Goal: Task Accomplishment & Management: Complete application form

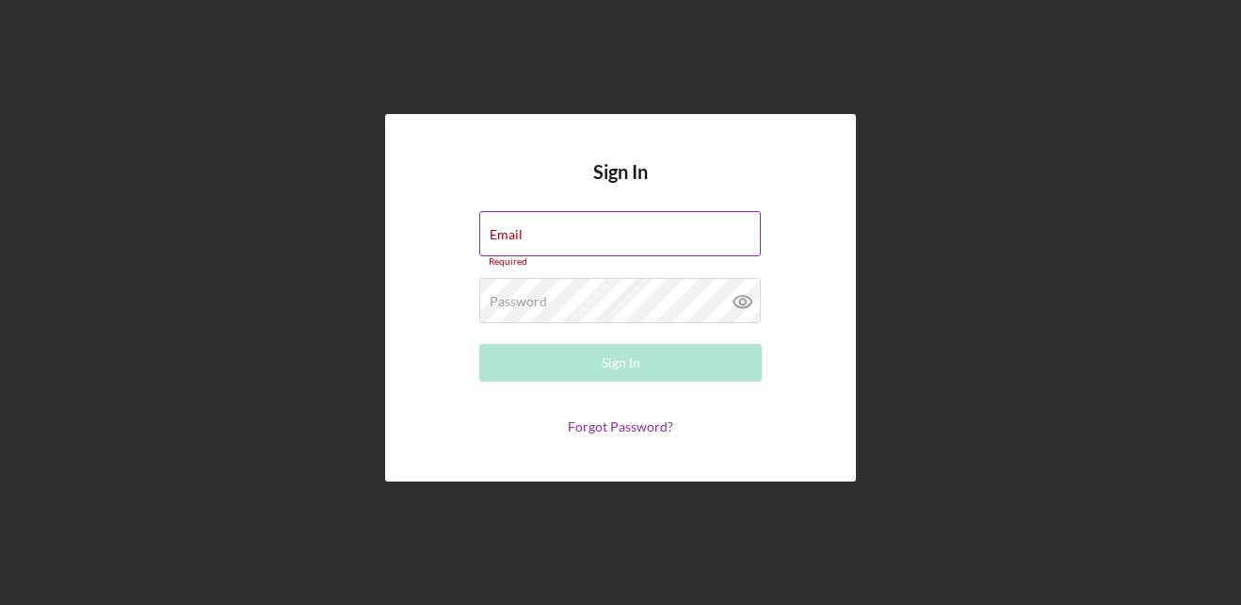
click at [573, 223] on div "Email Required" at bounding box center [620, 239] width 283 height 57
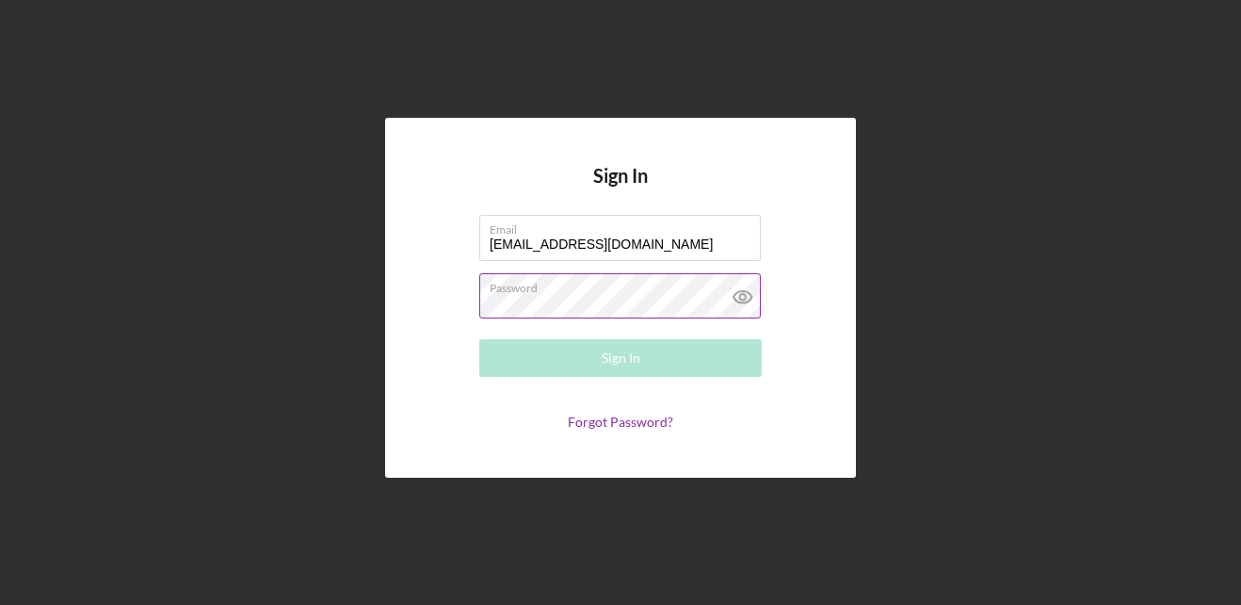
click at [574, 288] on div "Password Required" at bounding box center [620, 296] width 283 height 47
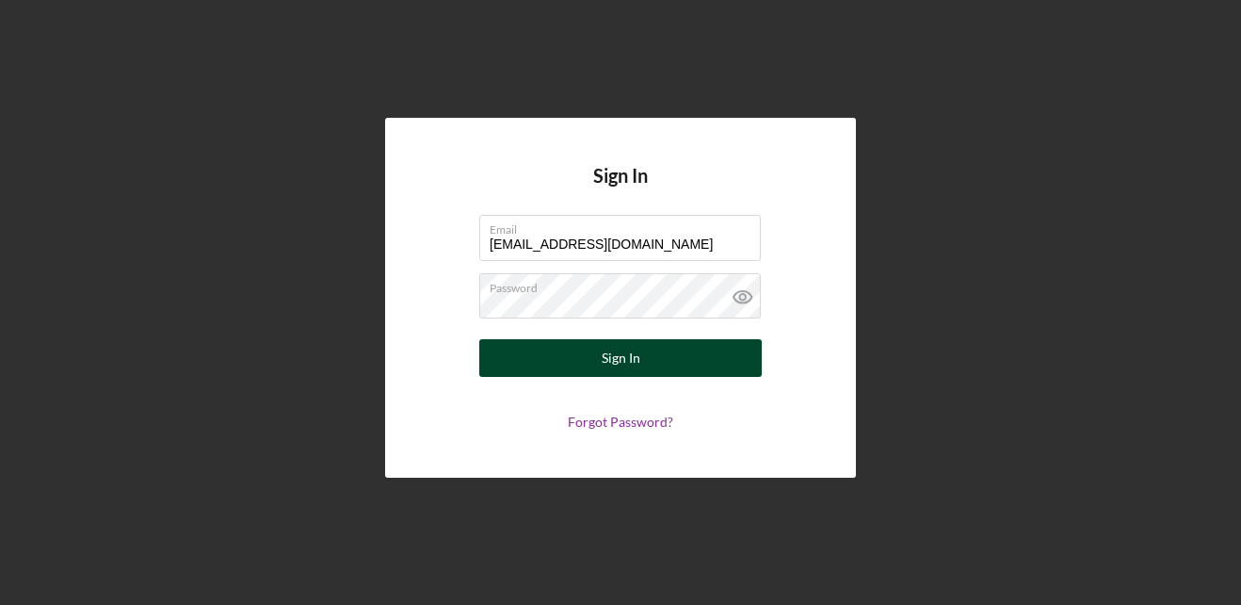
click at [598, 360] on button "Sign In" at bounding box center [620, 358] width 283 height 38
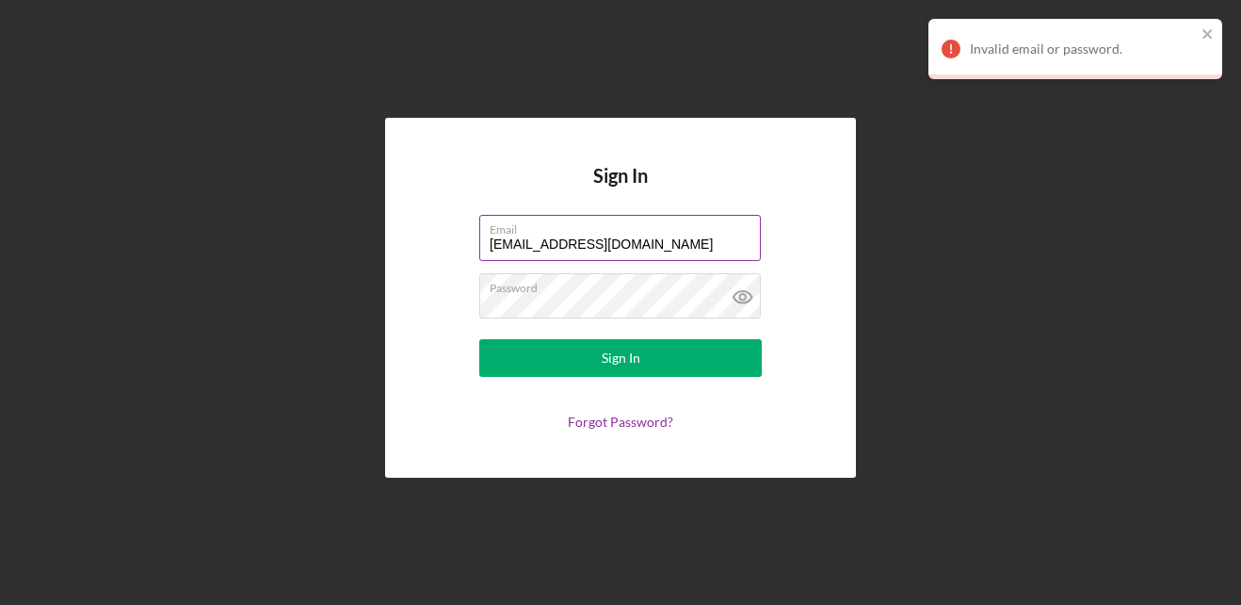
click at [620, 238] on input "[EMAIL_ADDRESS][DOMAIN_NAME]" at bounding box center [620, 237] width 282 height 45
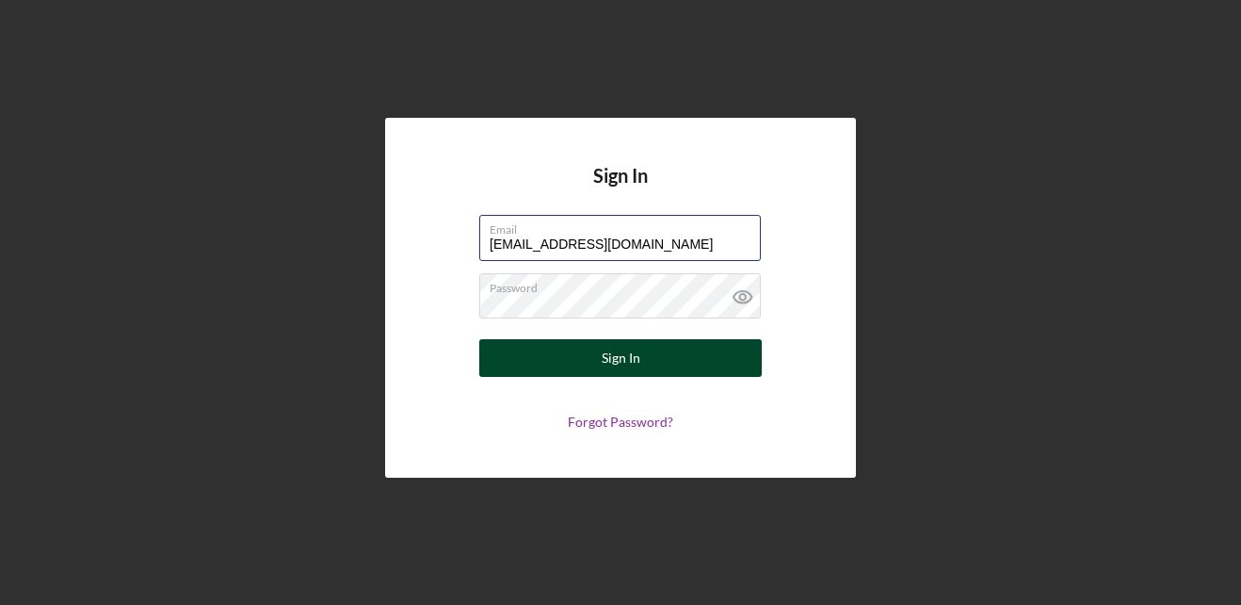
type input "[EMAIL_ADDRESS][DOMAIN_NAME]"
click at [656, 375] on button "Sign In" at bounding box center [620, 358] width 283 height 38
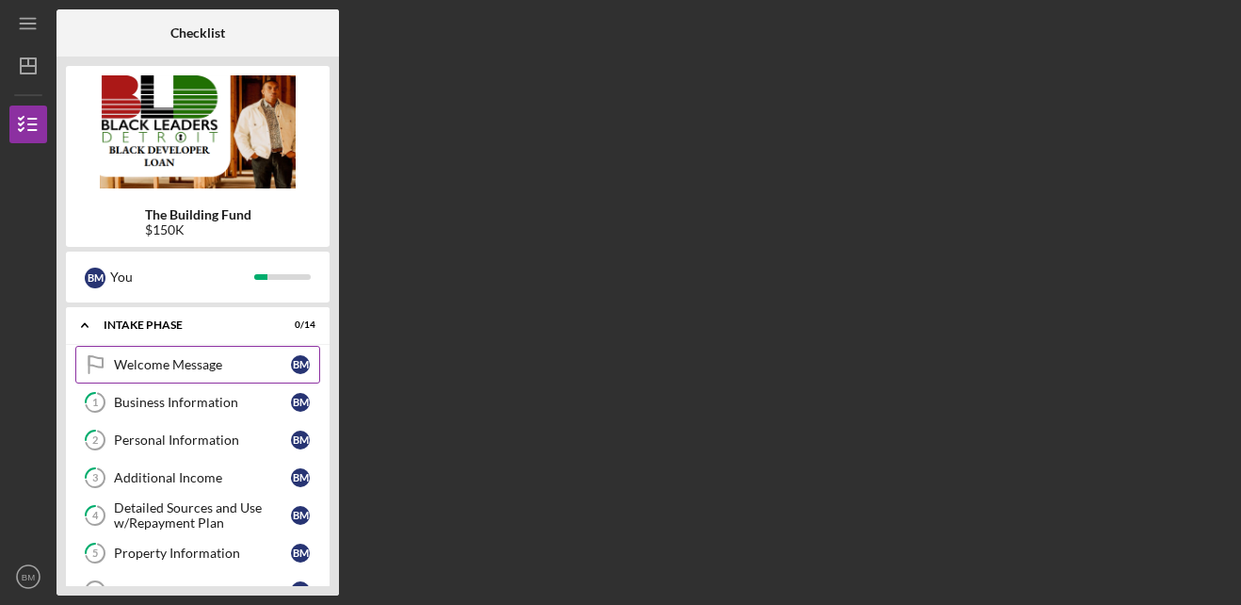
click at [162, 369] on div "Welcome Message" at bounding box center [202, 364] width 177 height 15
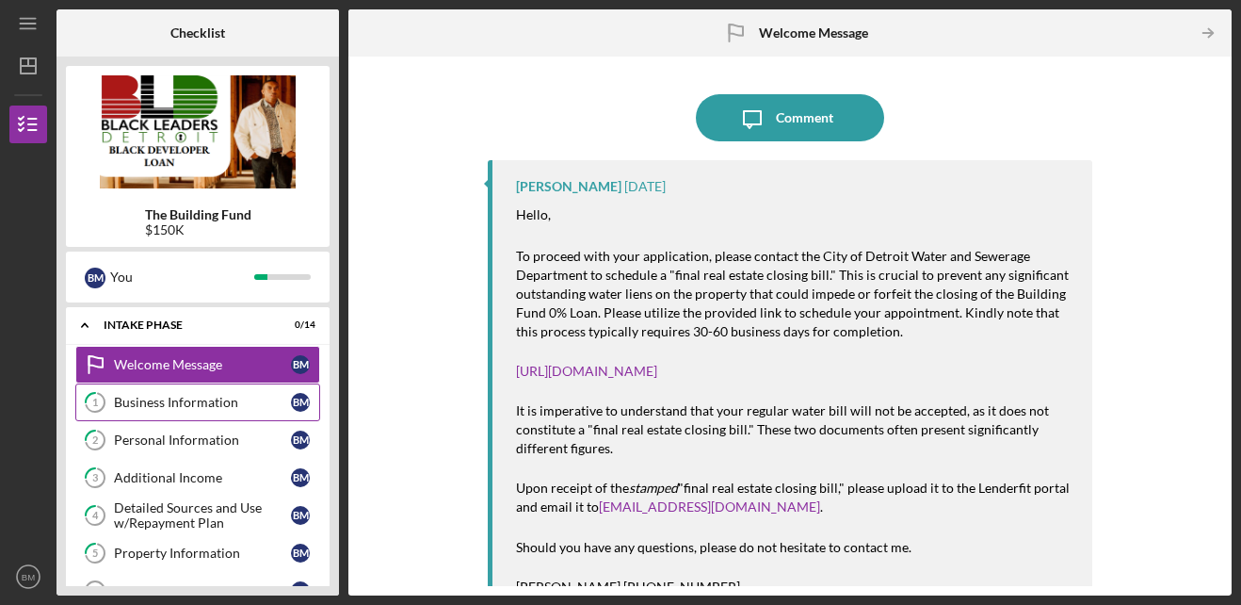
click at [160, 401] on div "Business Information" at bounding box center [202, 402] width 177 height 15
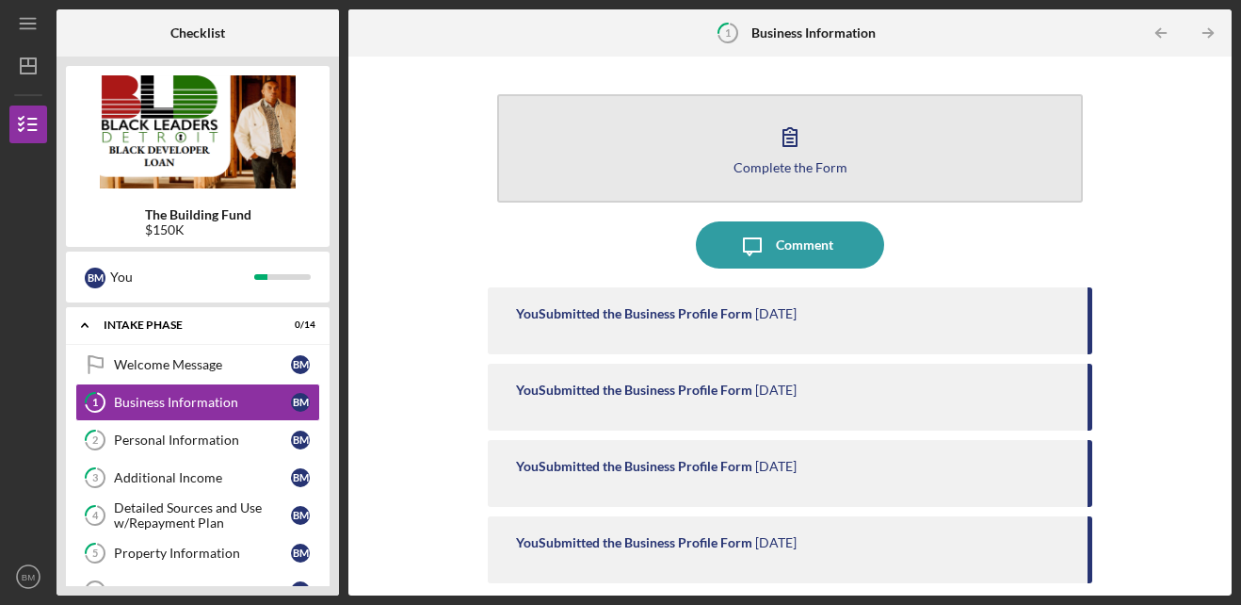
click at [787, 150] on icon "button" at bounding box center [790, 136] width 47 height 47
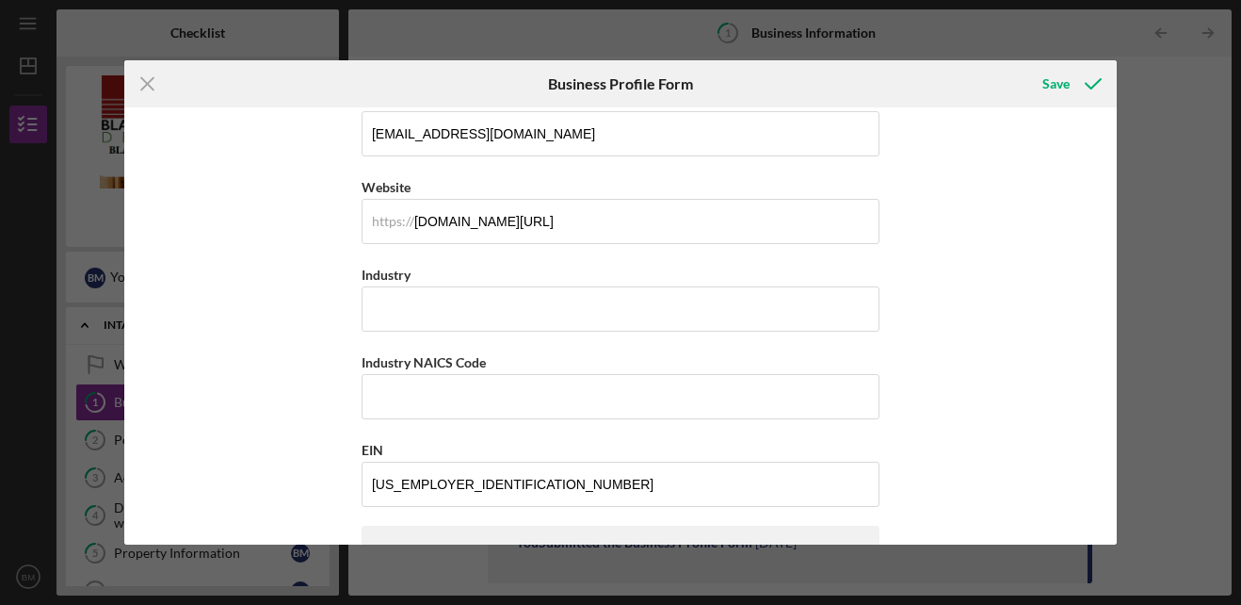
scroll to position [464, 0]
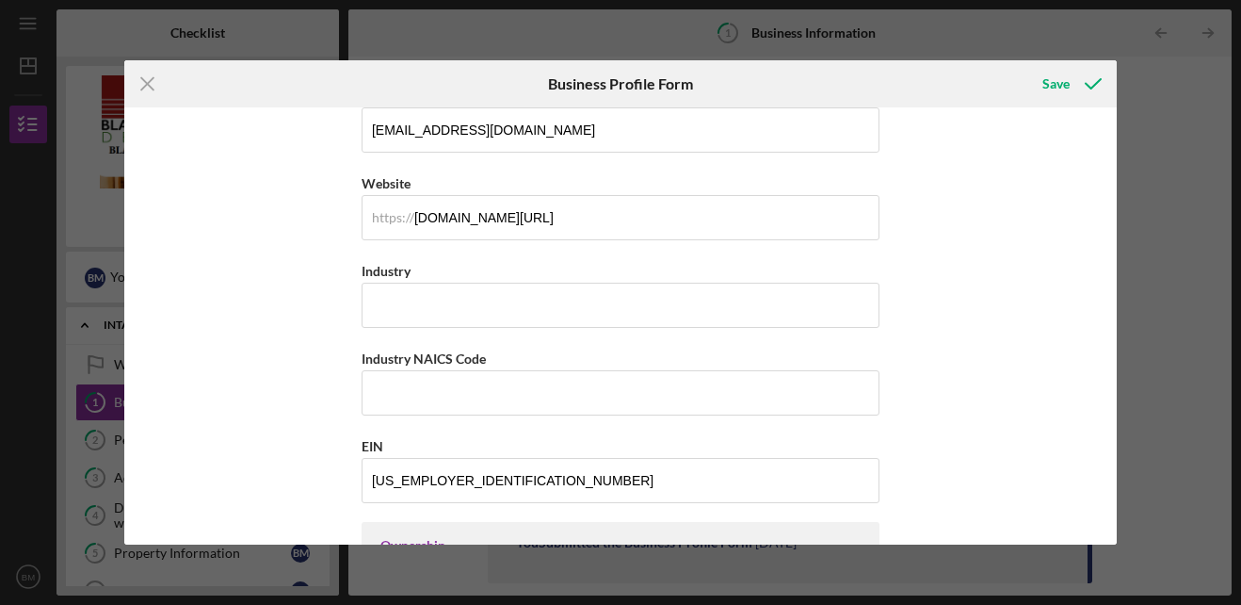
click at [1178, 243] on div "Icon/Menu Close Business Profile Form Save Business Name [PERSON_NAME] Project …" at bounding box center [620, 302] width 1241 height 605
click at [147, 79] on icon "Icon/Menu Close" at bounding box center [147, 83] width 47 height 47
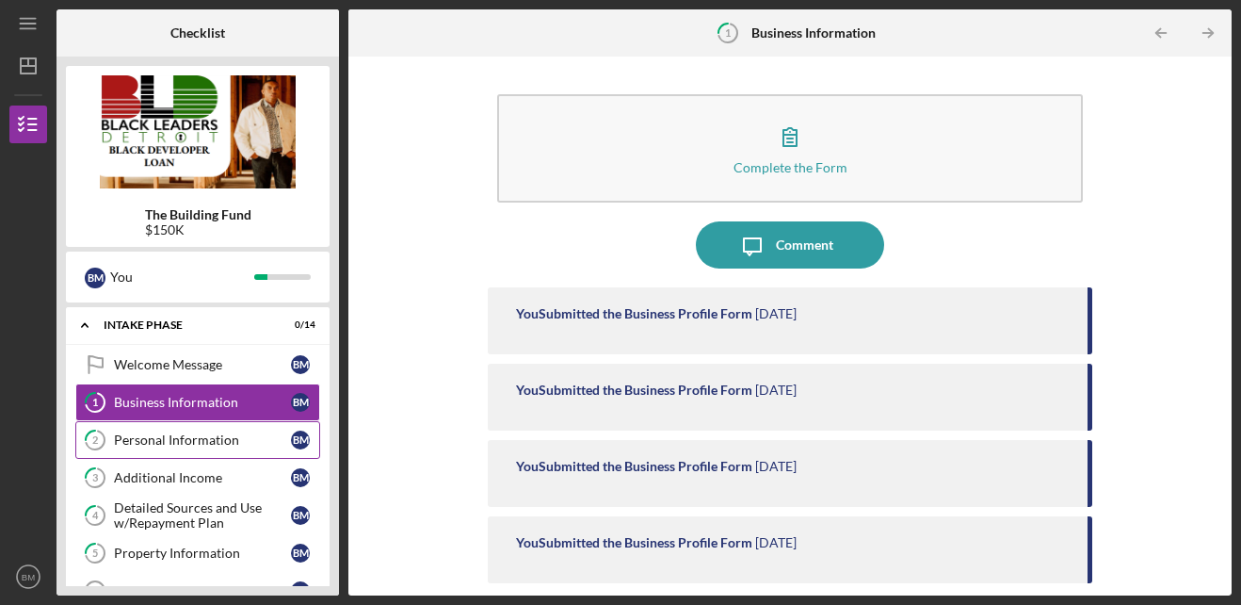
click at [196, 437] on div "Personal Information" at bounding box center [202, 439] width 177 height 15
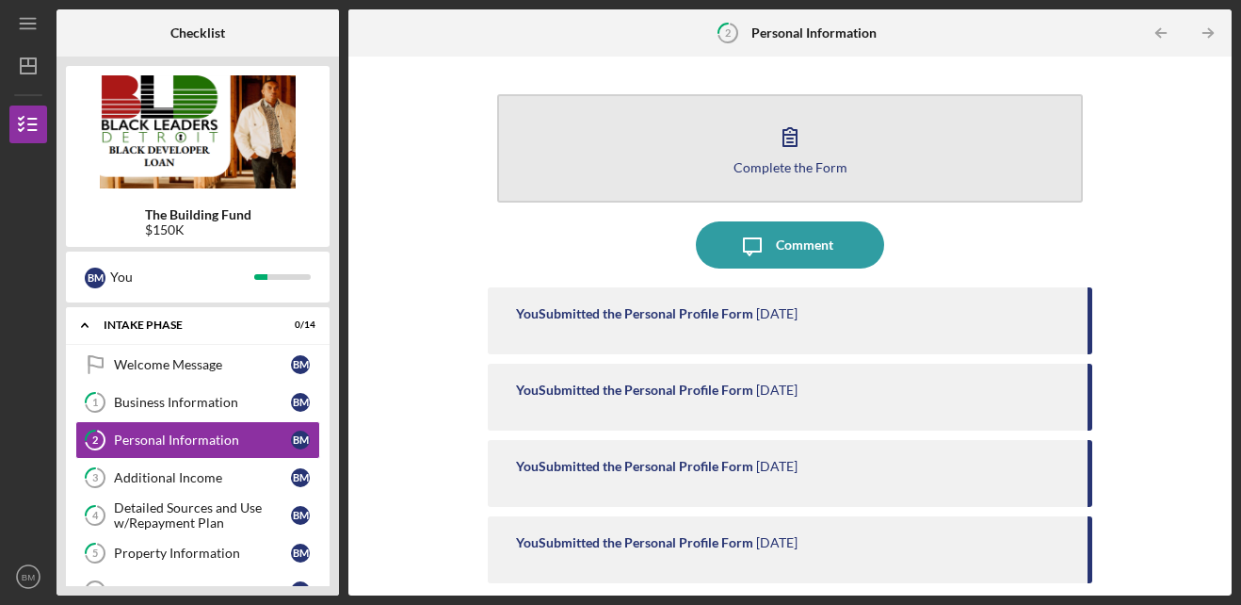
click at [786, 153] on icon "button" at bounding box center [790, 136] width 47 height 47
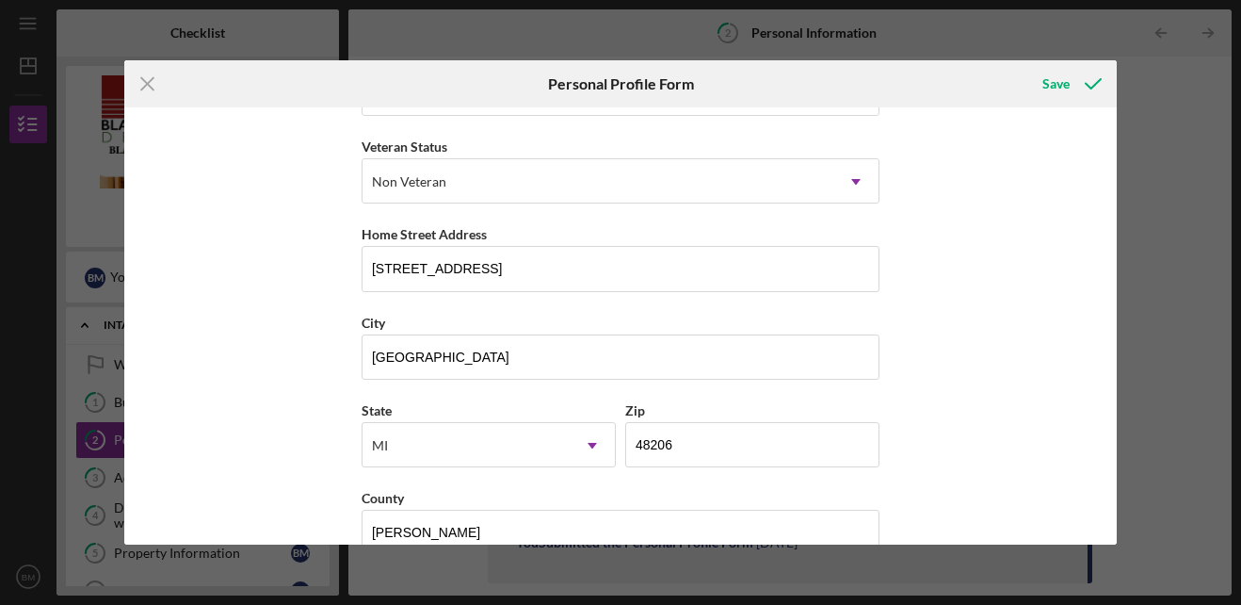
scroll to position [283, 0]
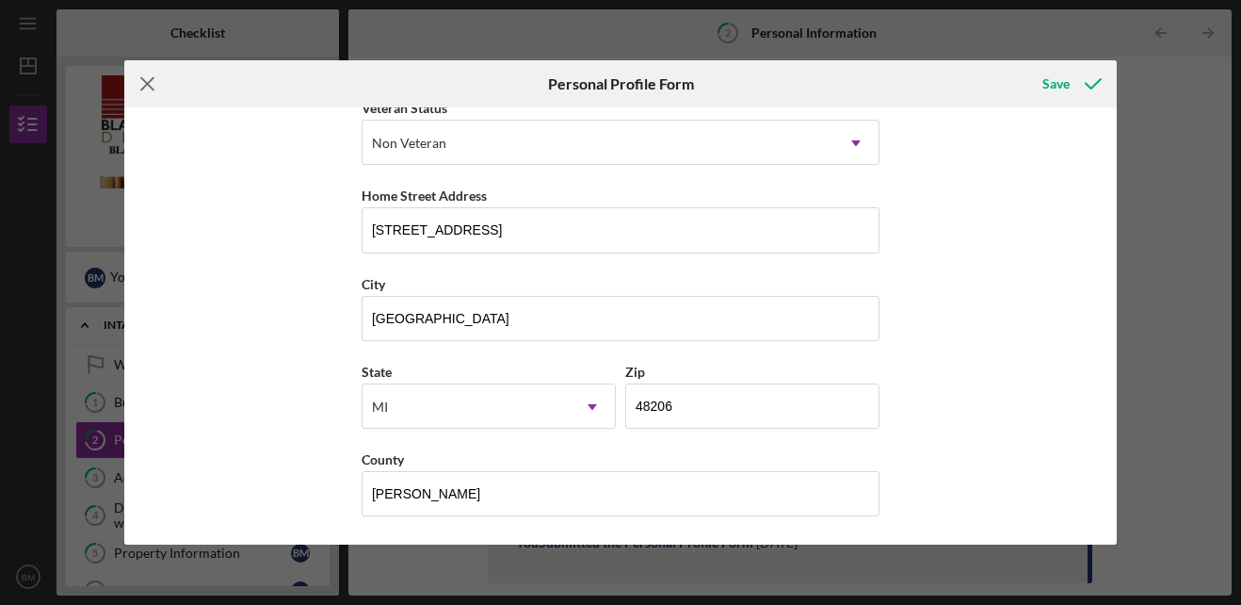
click at [145, 84] on icon "Icon/Menu Close" at bounding box center [147, 83] width 47 height 47
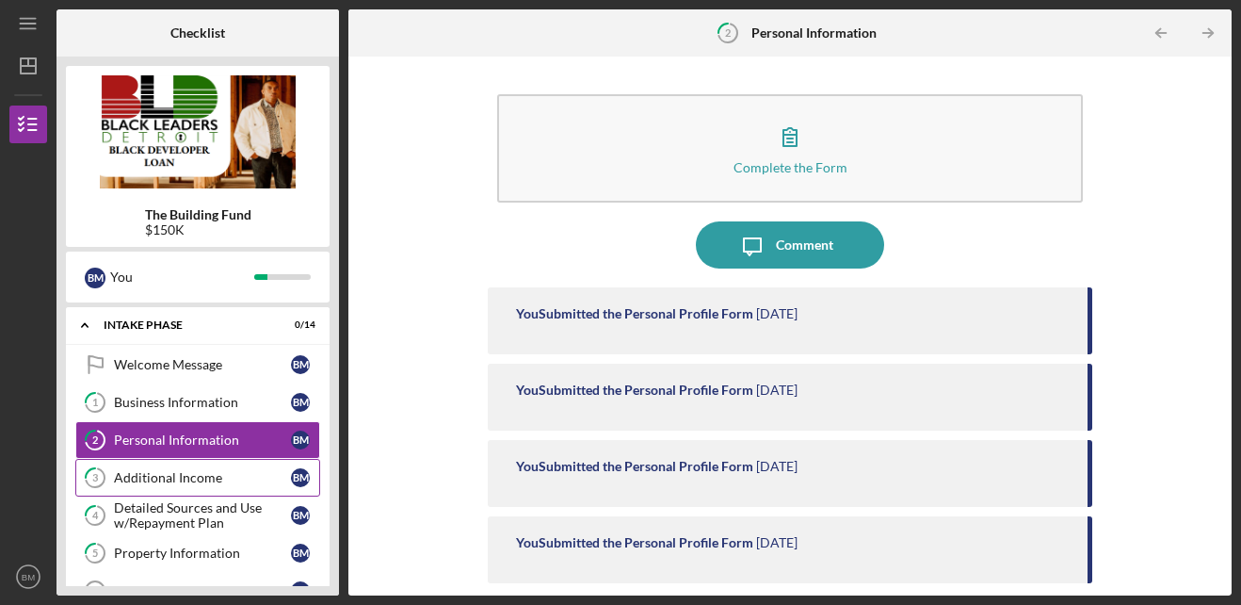
click at [187, 471] on div "Additional Income" at bounding box center [202, 477] width 177 height 15
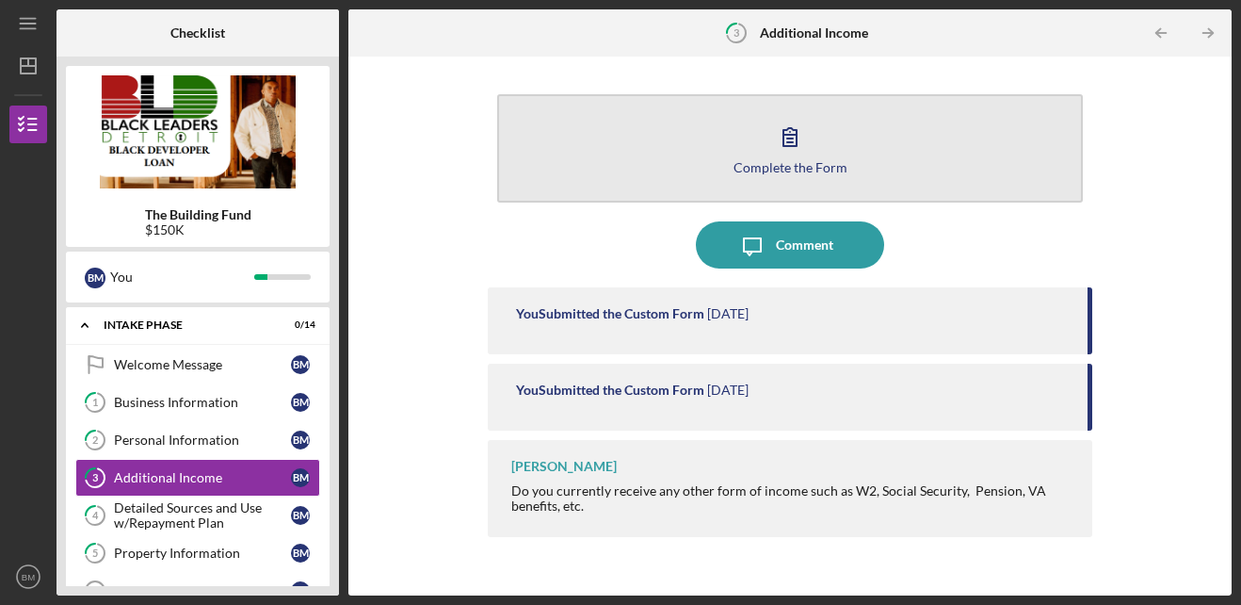
click at [788, 146] on icon "button" at bounding box center [789, 137] width 13 height 18
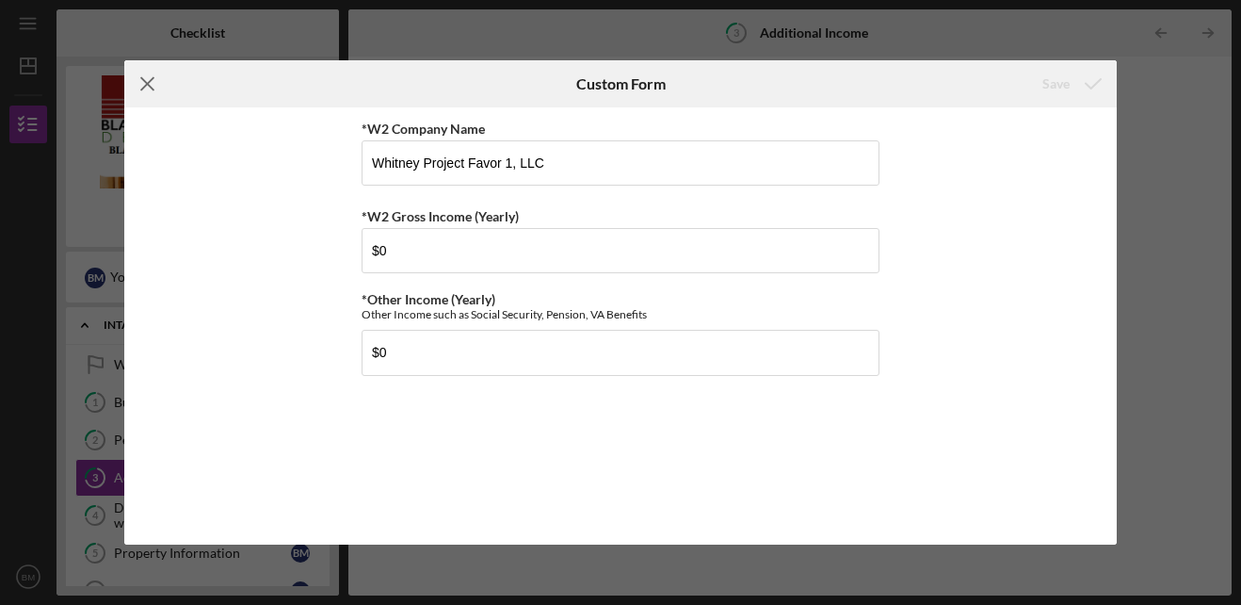
click at [151, 87] on line at bounding box center [147, 84] width 12 height 12
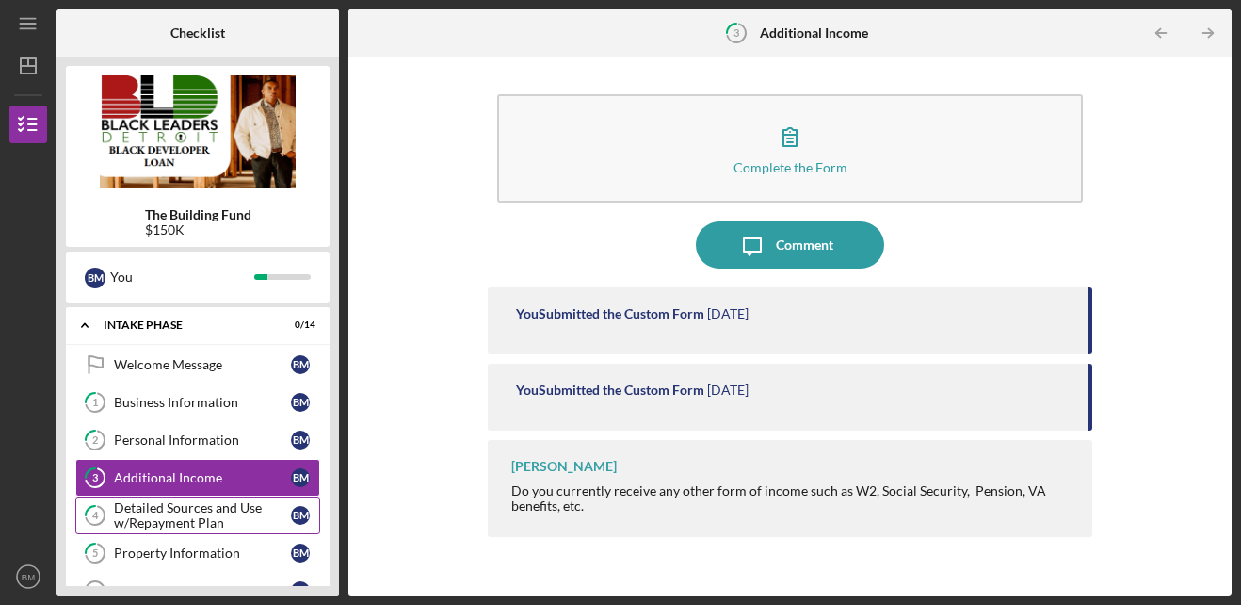
click at [218, 520] on div "Detailed Sources and Use w/Repayment Plan" at bounding box center [202, 515] width 177 height 30
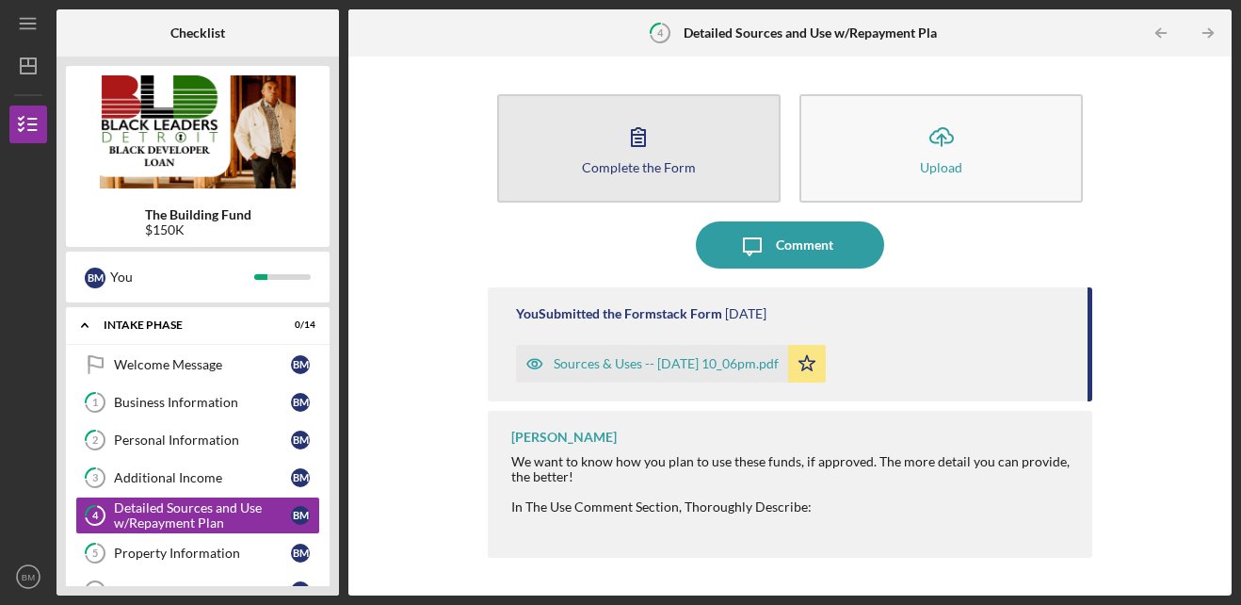
click at [703, 152] on button "Complete the Form Form" at bounding box center [638, 148] width 283 height 108
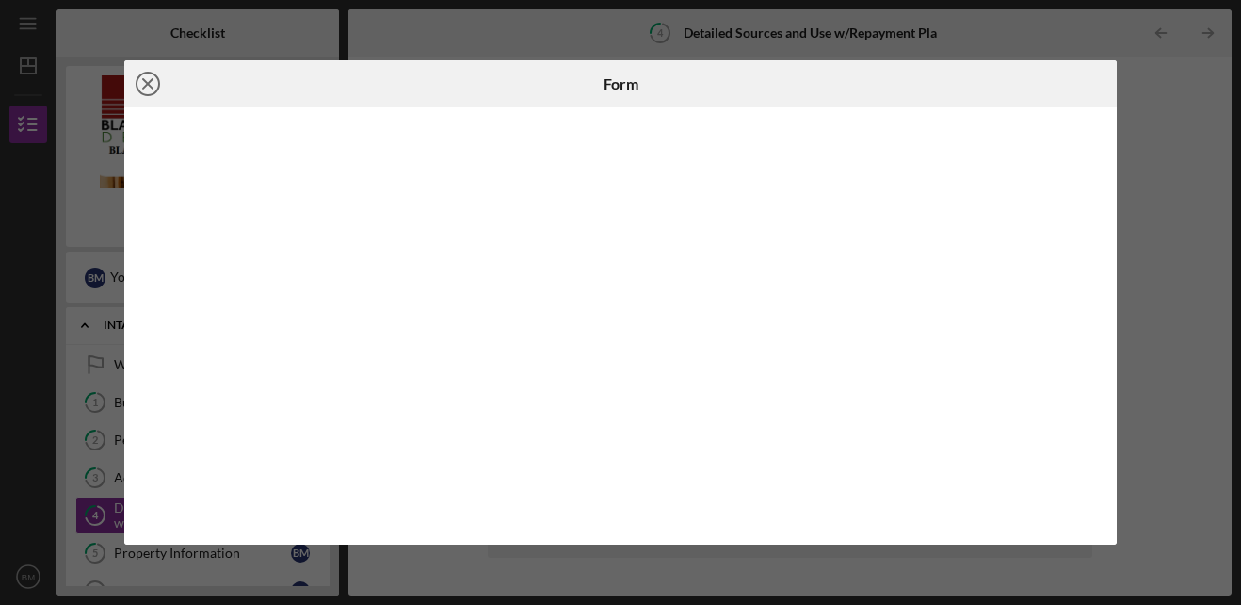
click at [150, 81] on line at bounding box center [147, 83] width 9 height 9
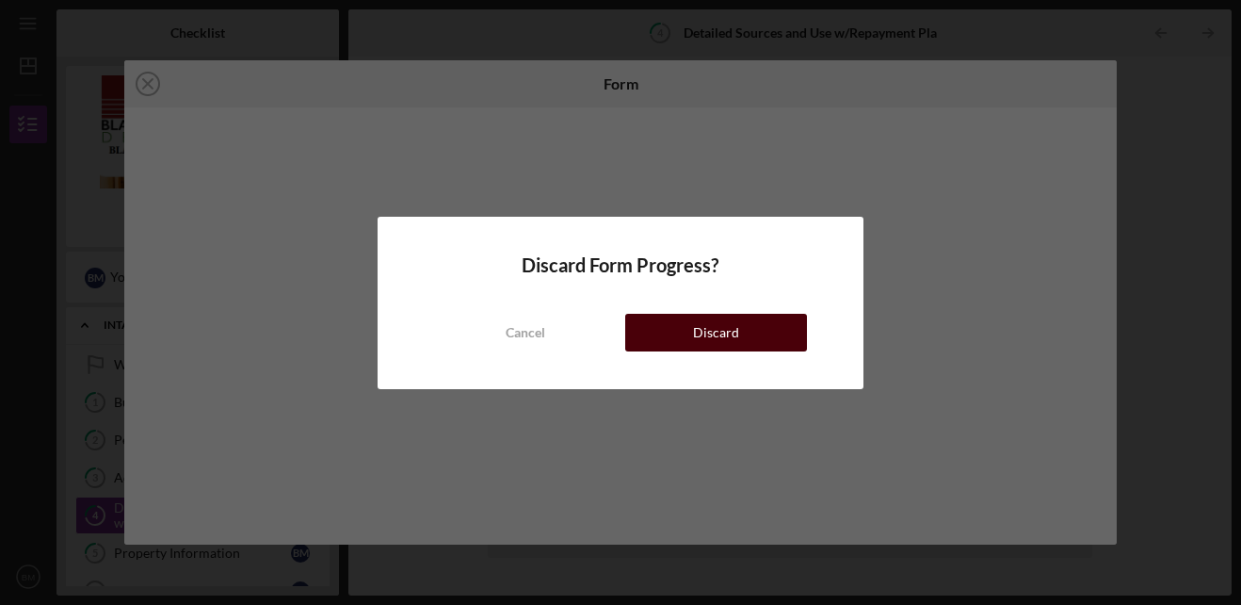
click at [739, 327] on button "Discard" at bounding box center [716, 333] width 182 height 38
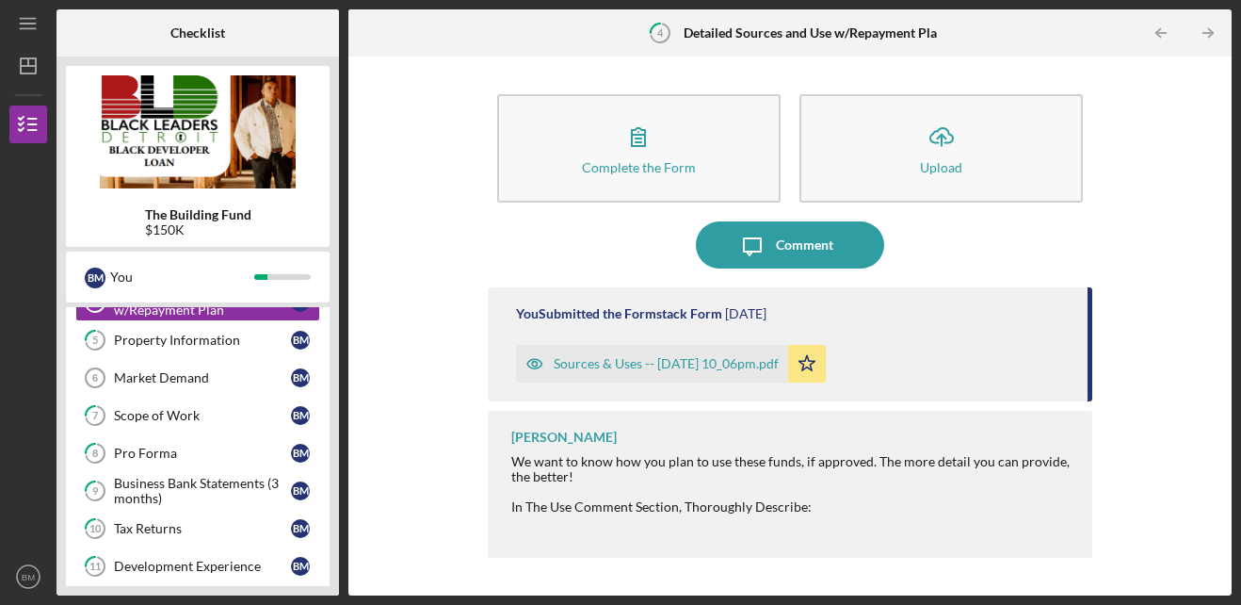
scroll to position [167, 0]
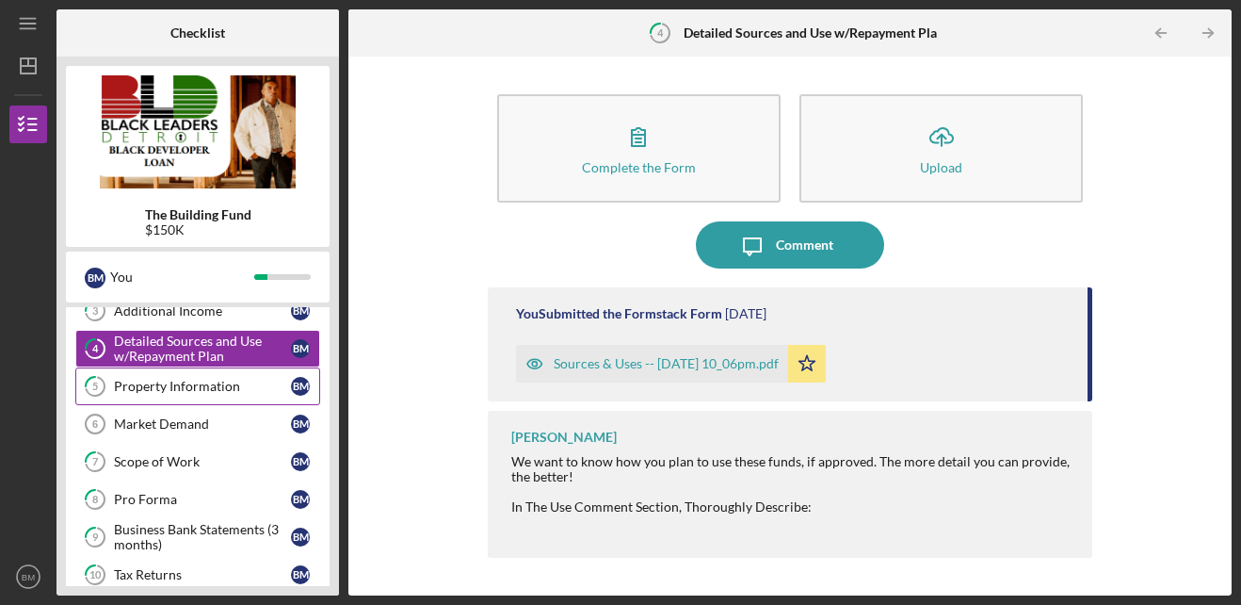
click at [177, 387] on div "Property Information" at bounding box center [202, 386] width 177 height 15
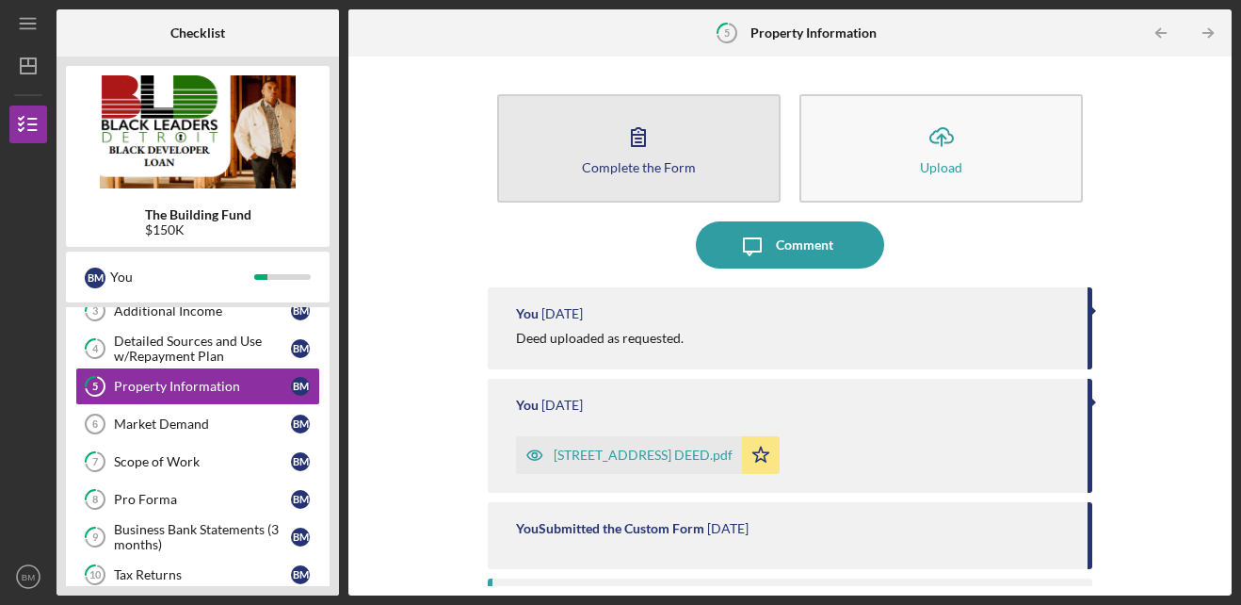
click at [648, 170] on div "Complete the Form" at bounding box center [639, 167] width 114 height 14
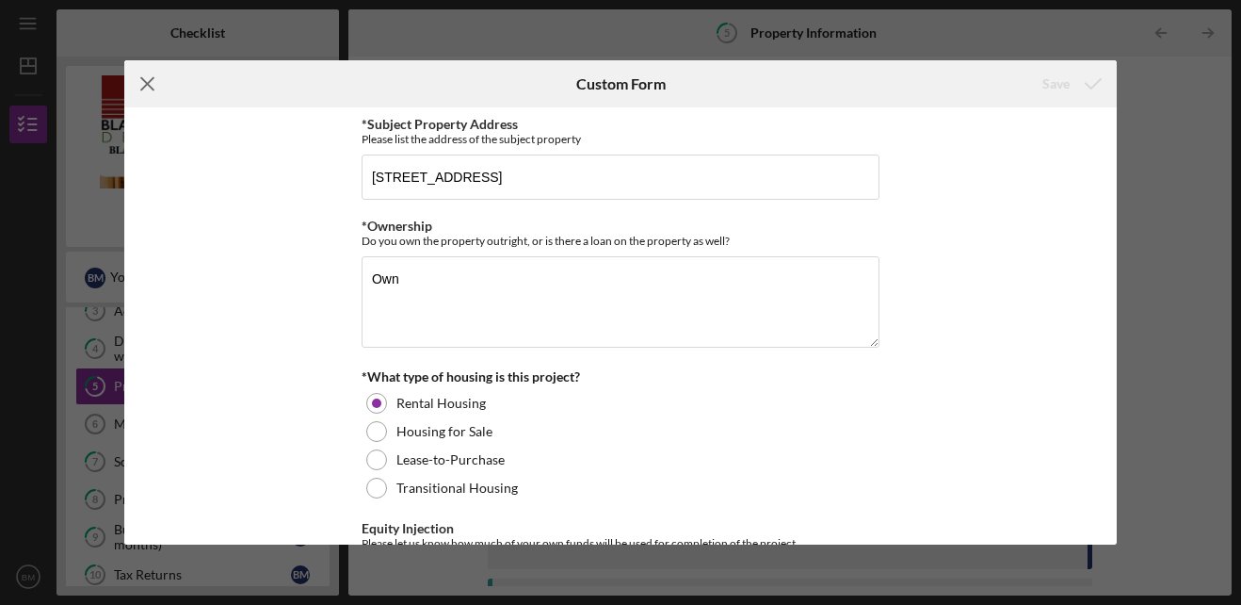
click at [149, 79] on icon "Icon/Menu Close" at bounding box center [147, 83] width 47 height 47
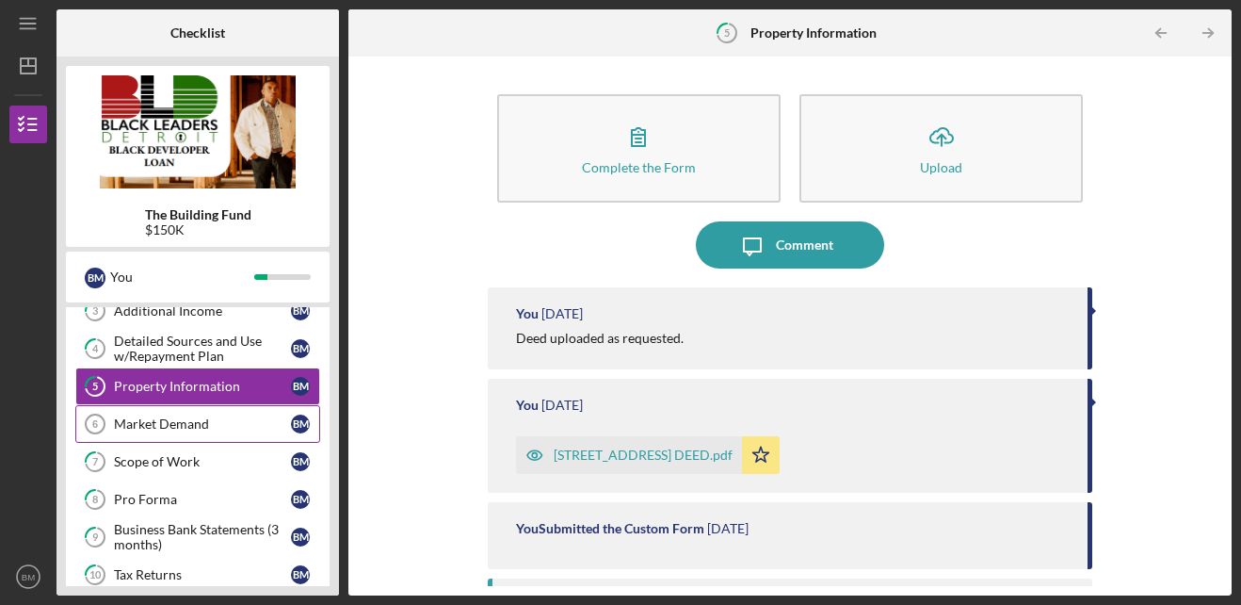
click at [179, 427] on div "Market Demand" at bounding box center [202, 423] width 177 height 15
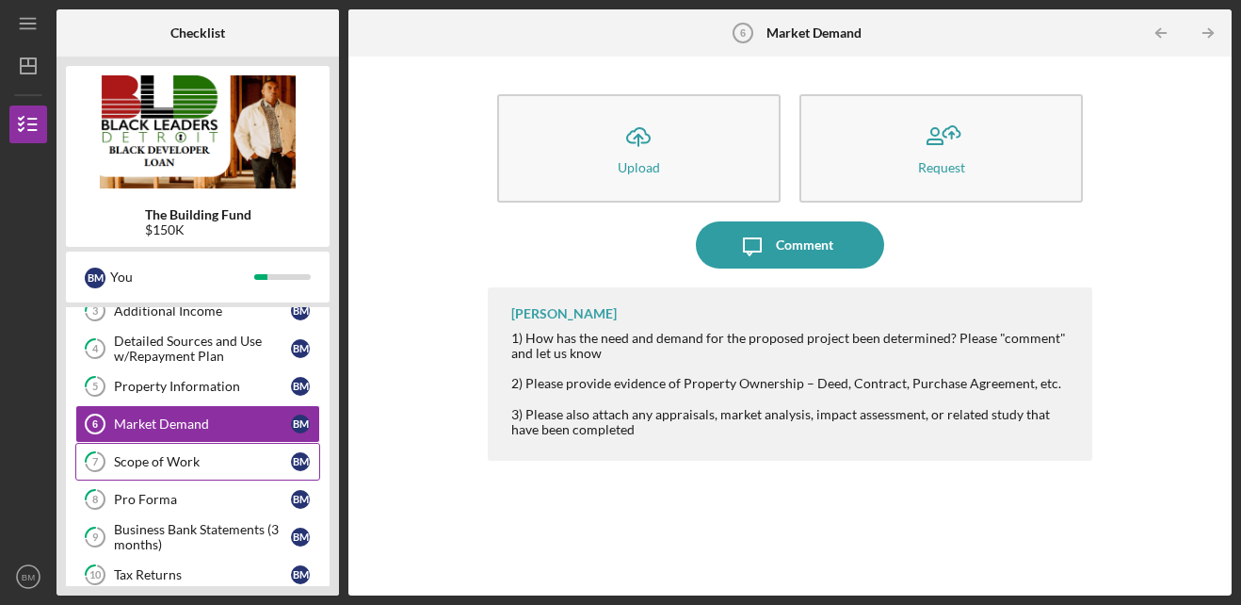
click at [175, 463] on div "Scope of Work" at bounding box center [202, 461] width 177 height 15
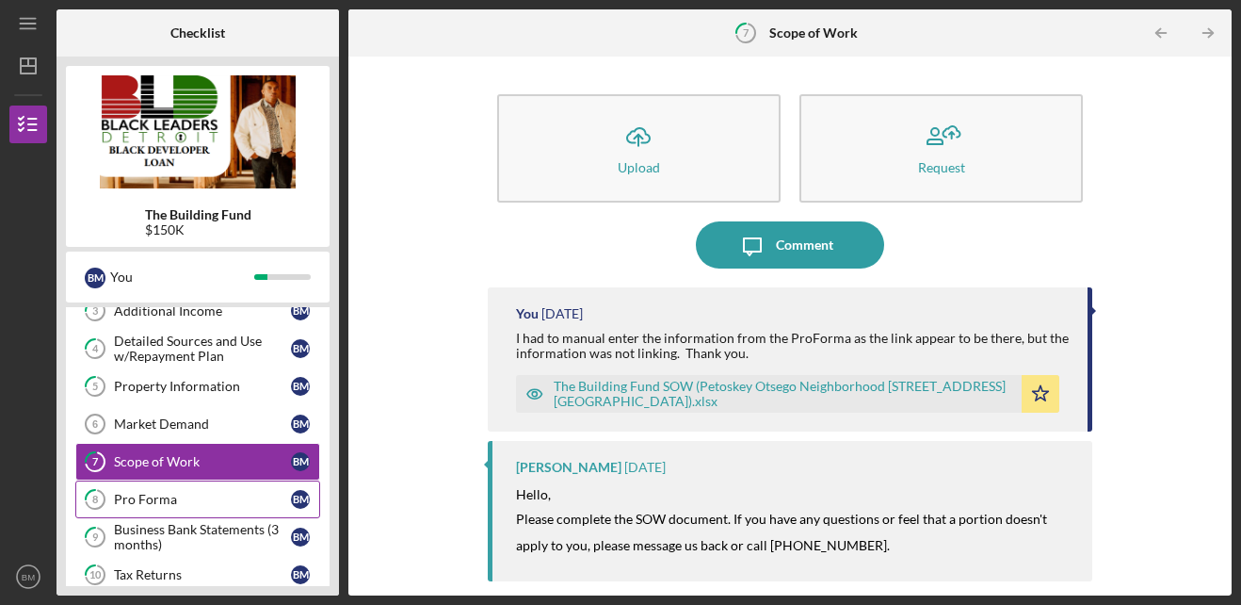
click at [171, 495] on div "Pro Forma" at bounding box center [202, 499] width 177 height 15
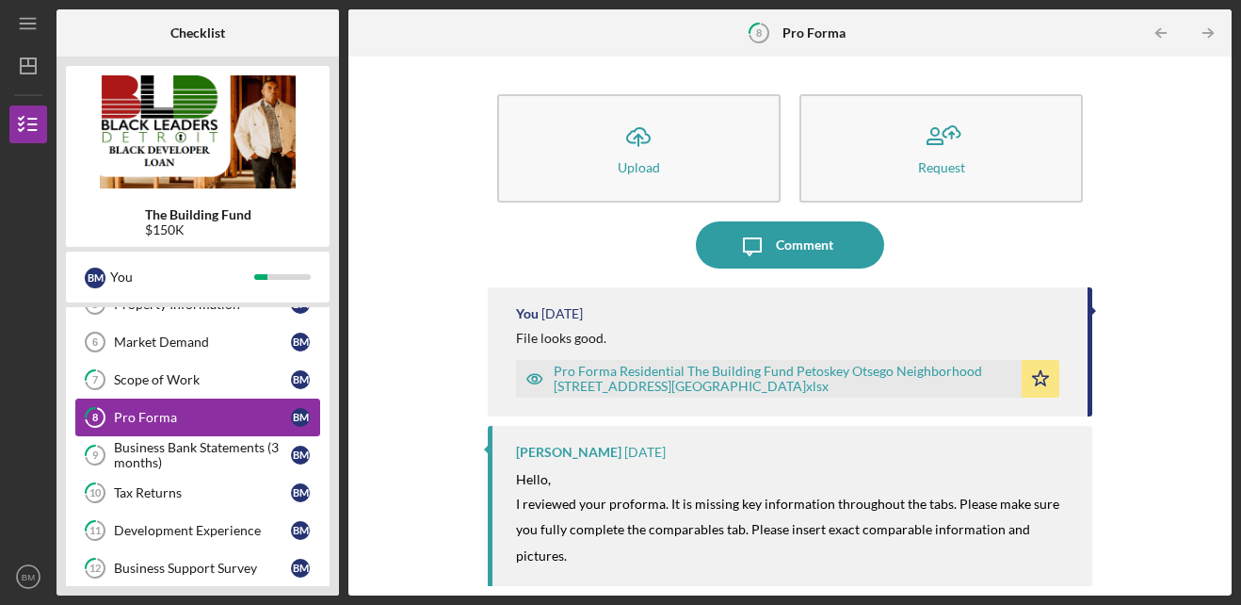
scroll to position [306, 0]
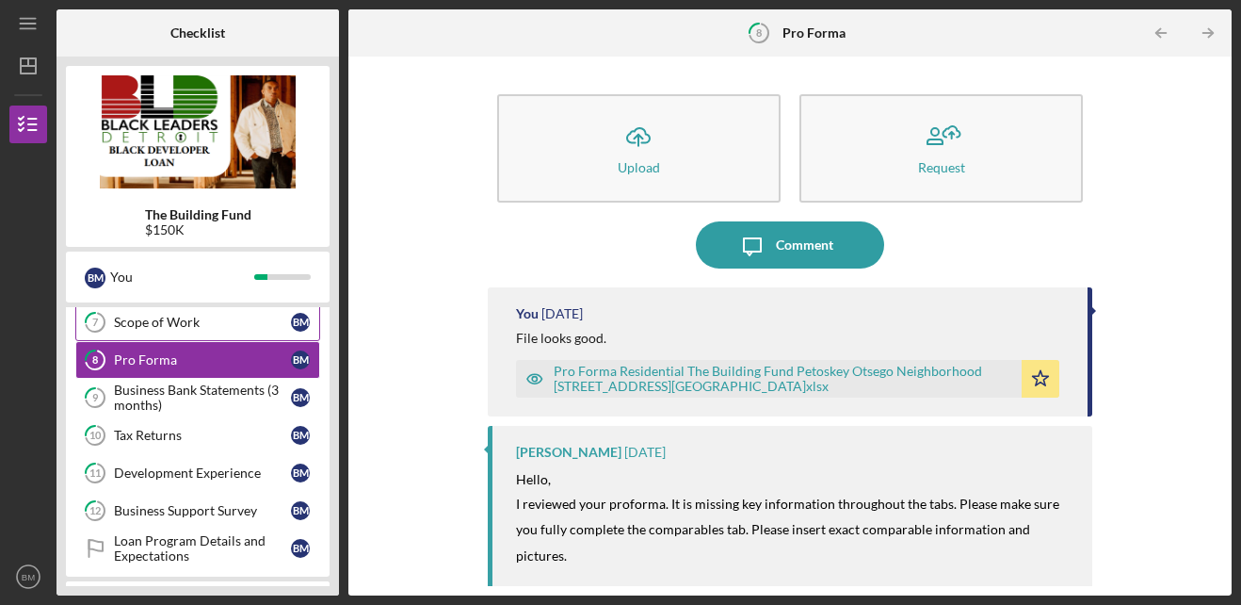
click at [171, 327] on div "Scope of Work" at bounding box center [202, 322] width 177 height 15
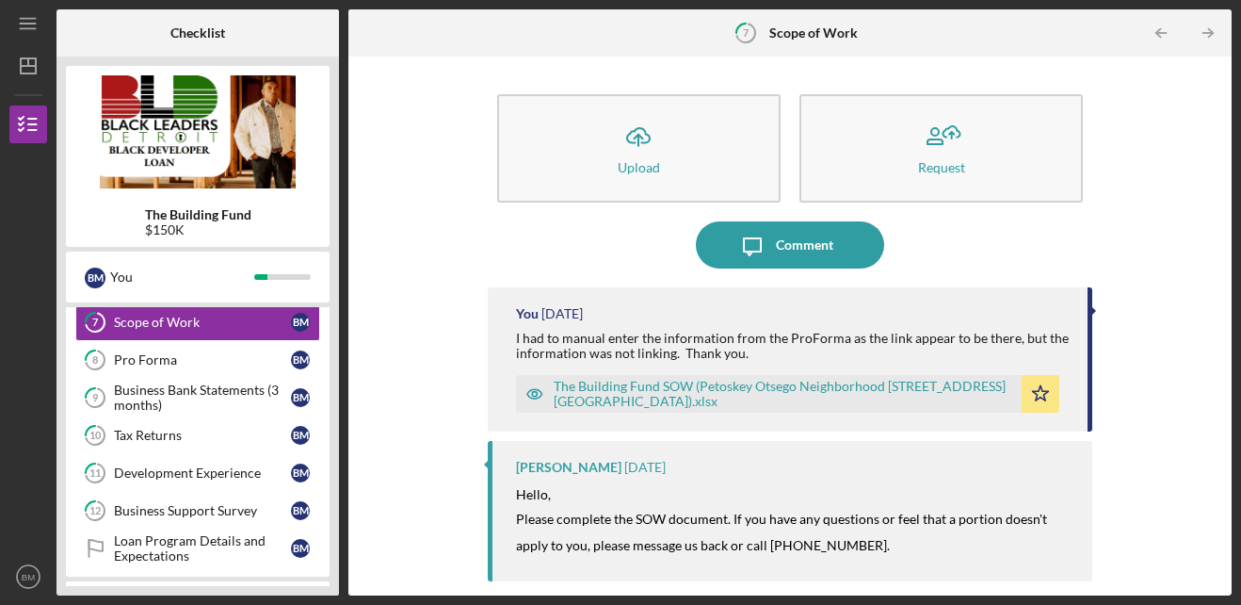
click at [610, 388] on div "The Building Fund SOW (Petoskey Otsego Neighborhood [STREET_ADDRESS][GEOGRAPHIC…" at bounding box center [784, 394] width 460 height 30
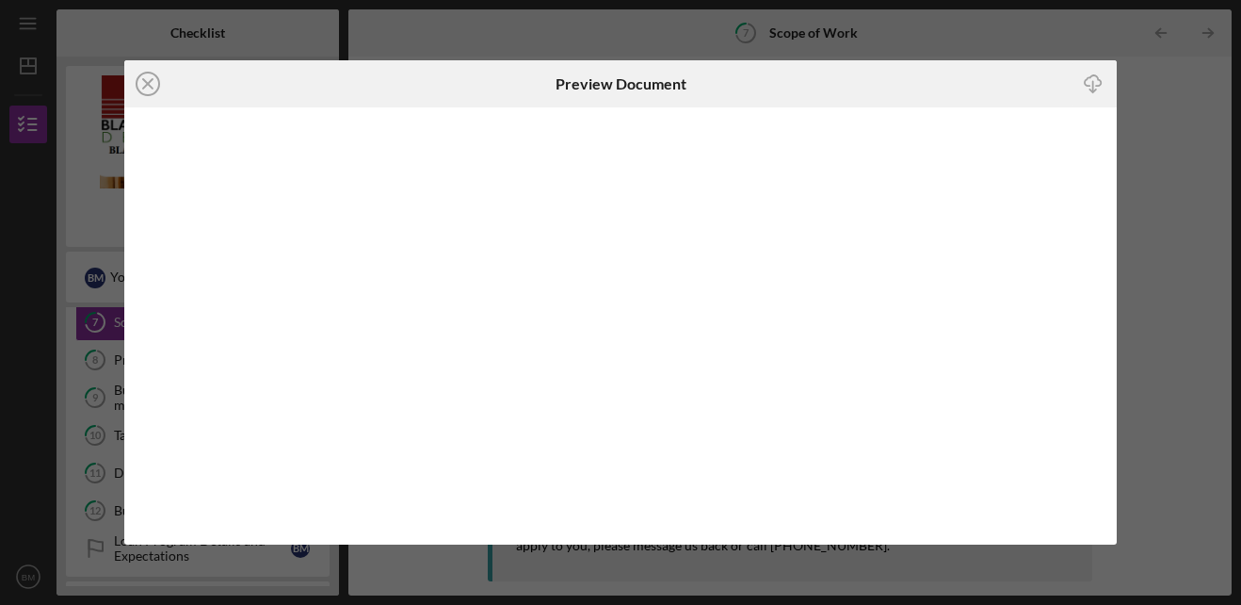
click at [1082, 79] on icon "Icon/Download" at bounding box center [1094, 84] width 42 height 42
click at [145, 85] on icon "Icon/Close" at bounding box center [147, 83] width 47 height 47
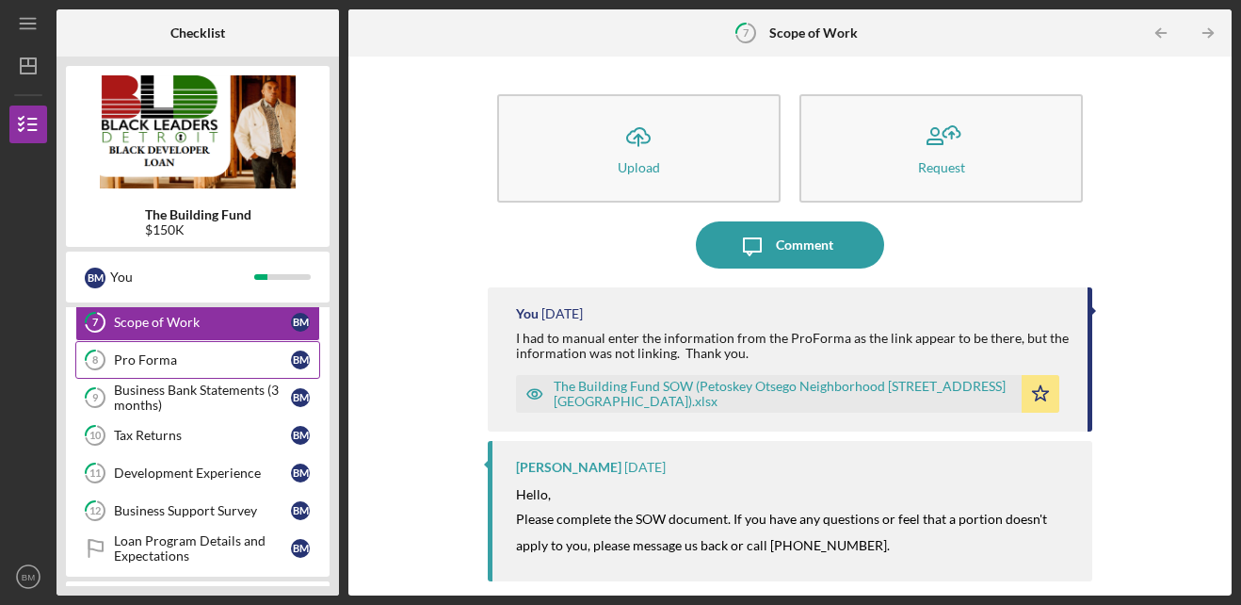
click at [151, 356] on div "Pro Forma" at bounding box center [202, 359] width 177 height 15
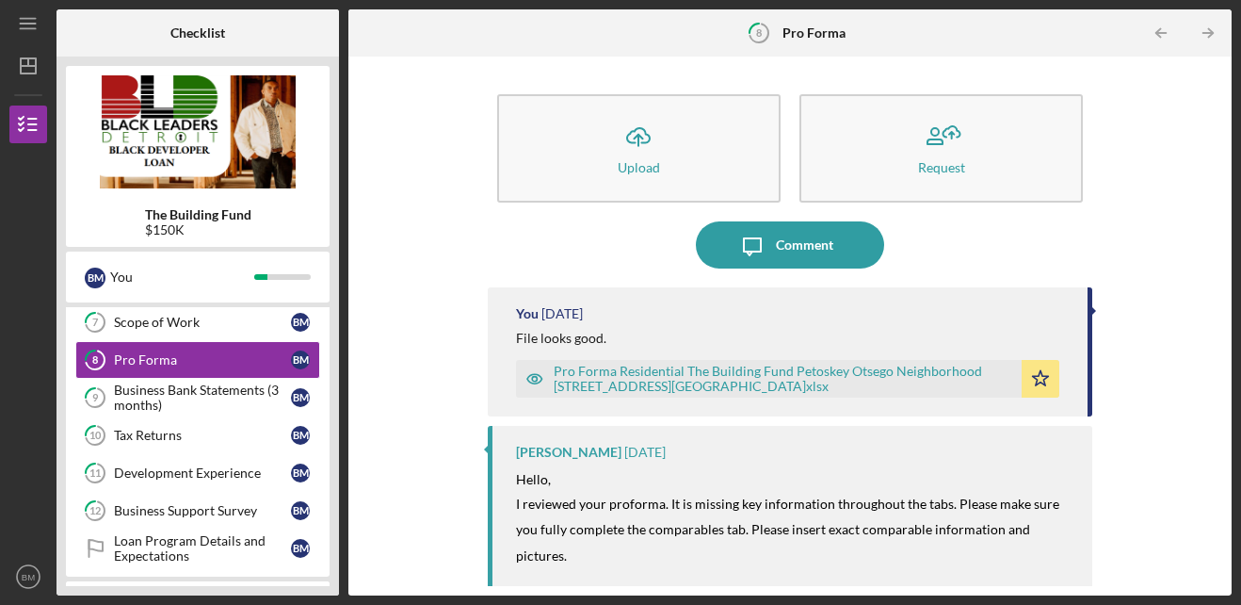
click at [639, 379] on div "Pro Forma Residential The Building Fund Petoskey Otsego Neighborhood [STREET_AD…" at bounding box center [784, 378] width 460 height 30
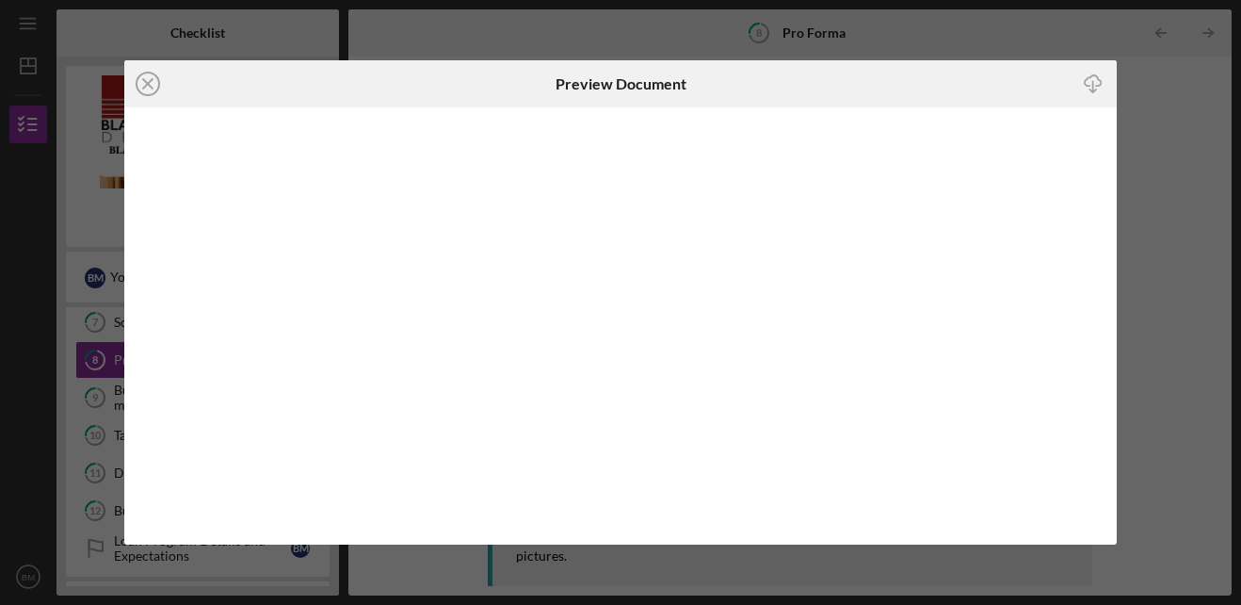
click at [1102, 86] on icon "Icon/Download" at bounding box center [1094, 84] width 42 height 42
click at [148, 89] on icon "Icon/Close" at bounding box center [147, 83] width 47 height 47
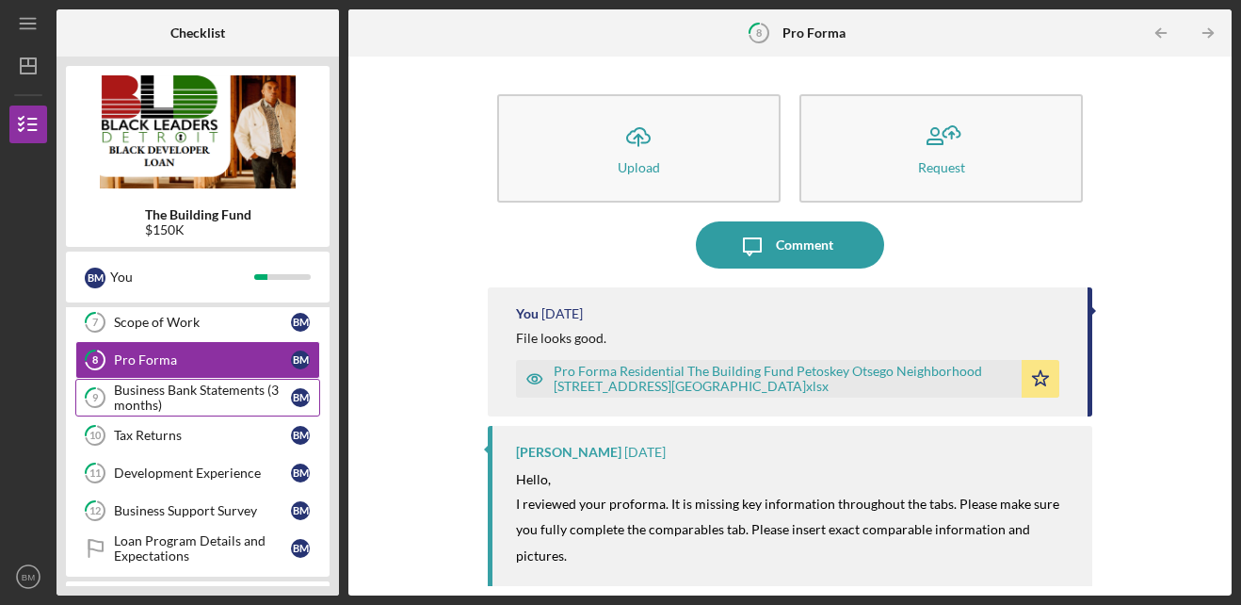
click at [194, 398] on div "Business Bank Statements (3 months)" at bounding box center [202, 397] width 177 height 30
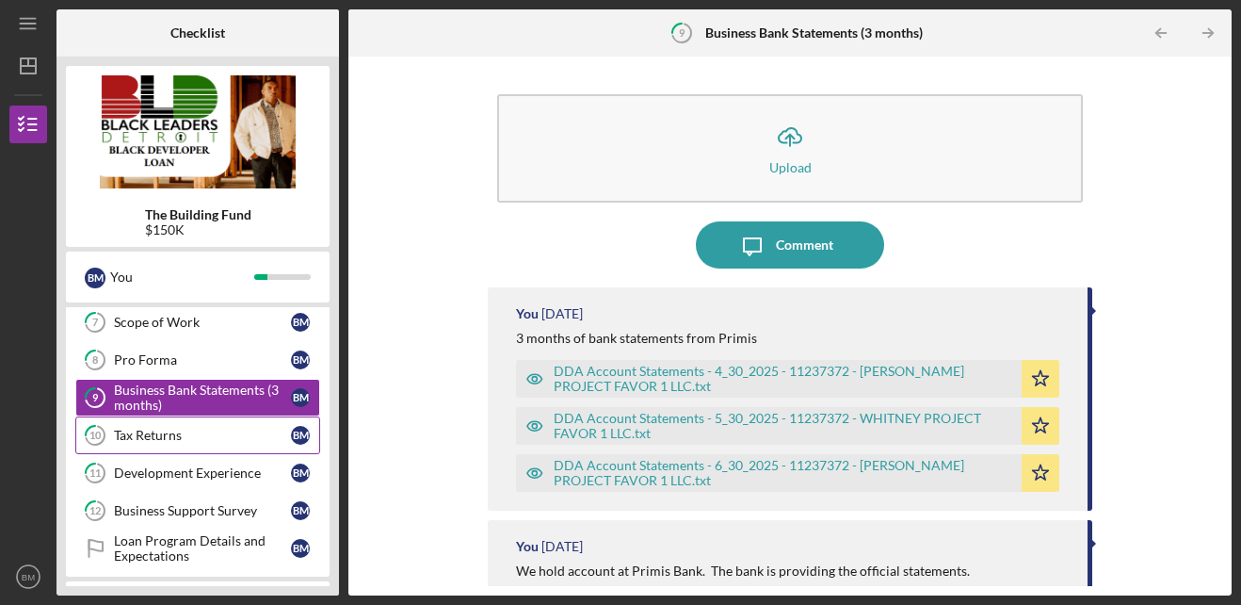
click at [183, 447] on link "10 Tax Returns B M" at bounding box center [197, 435] width 245 height 38
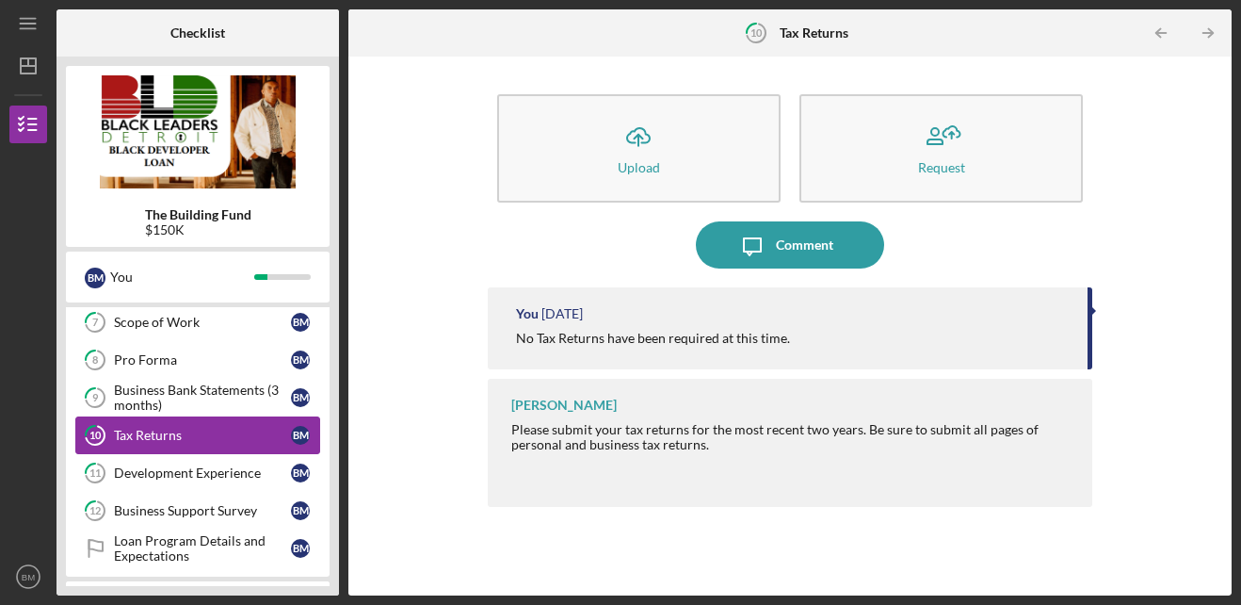
click at [183, 447] on link "10 Tax Returns B M" at bounding box center [197, 435] width 245 height 38
click at [173, 487] on link "11 Development Experience B M" at bounding box center [197, 473] width 245 height 38
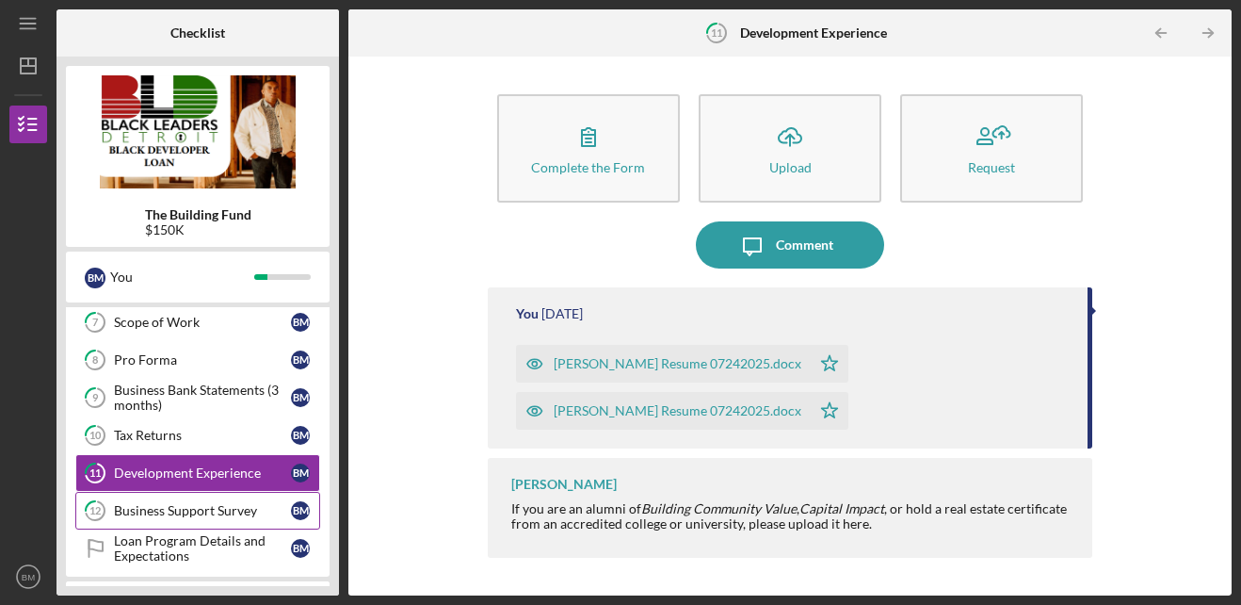
click at [173, 513] on div "Business Support Survey" at bounding box center [202, 510] width 177 height 15
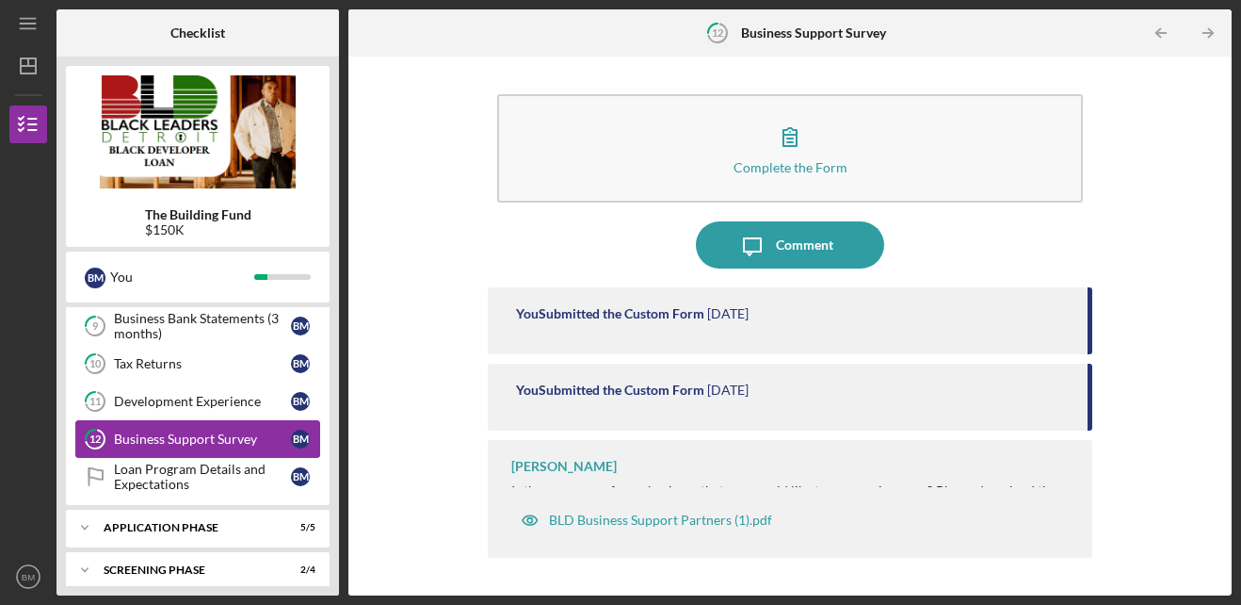
scroll to position [428, 0]
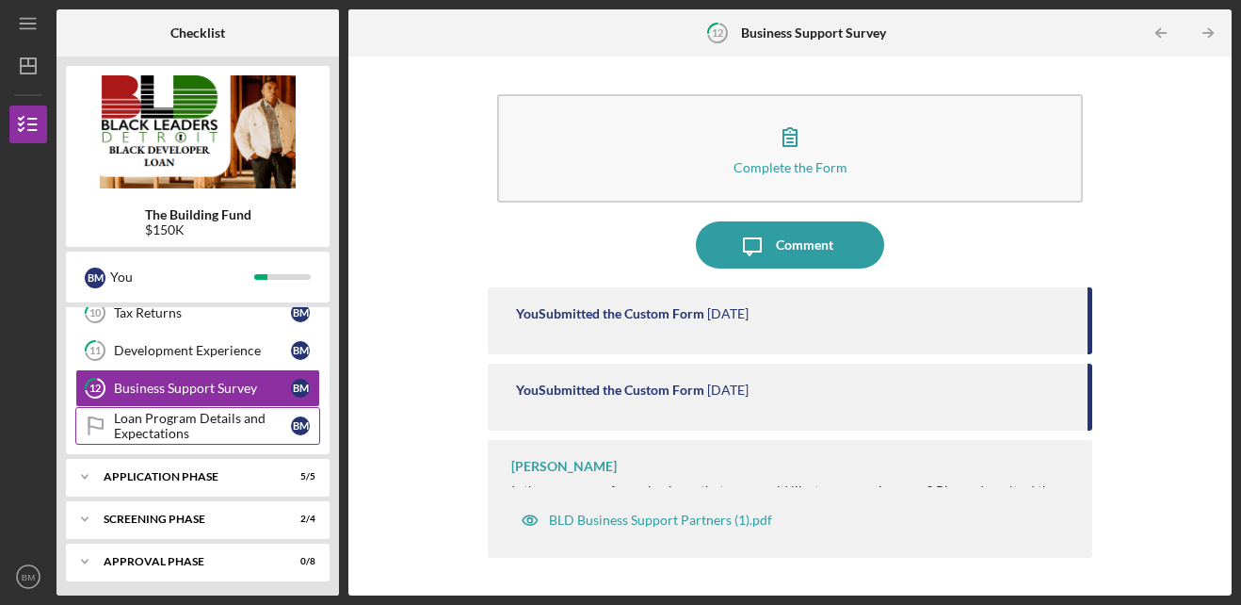
click at [183, 428] on div "Loan Program Details and Expectations" at bounding box center [202, 426] width 177 height 30
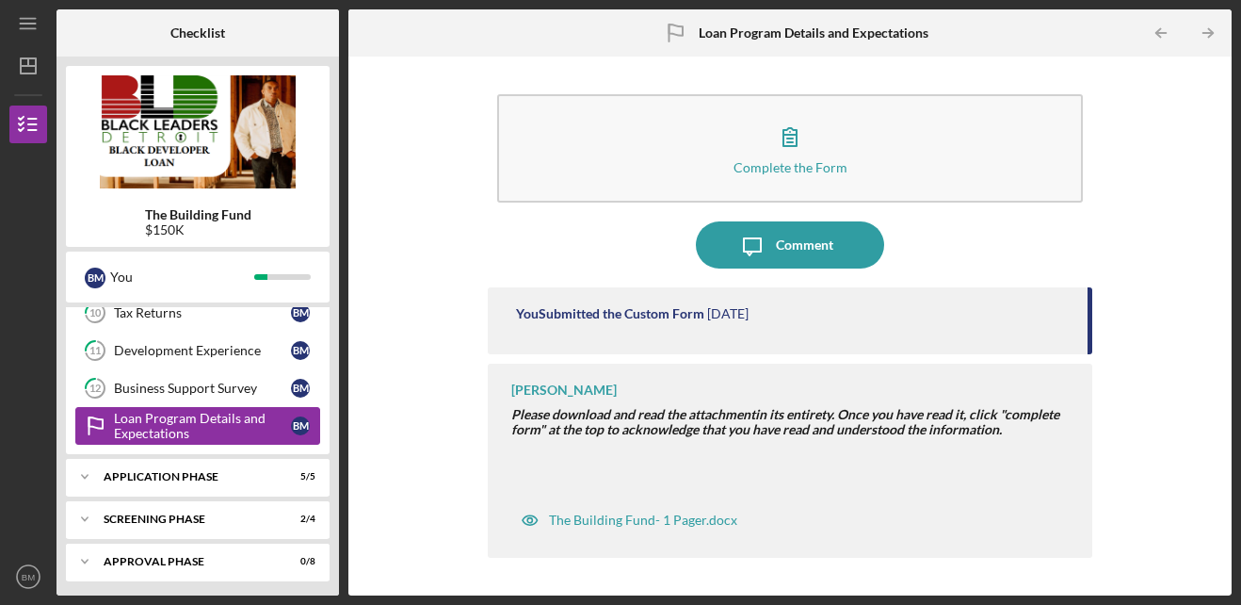
scroll to position [433, 0]
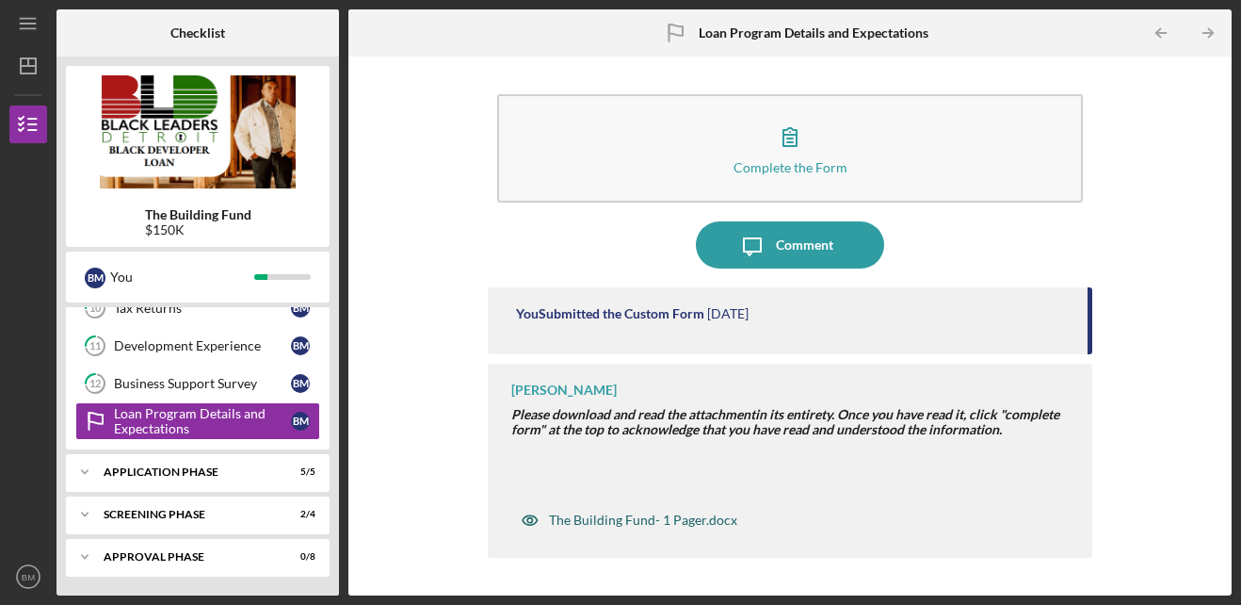
click at [662, 519] on div "The Building Fund- 1 Pager.docx" at bounding box center [643, 519] width 188 height 15
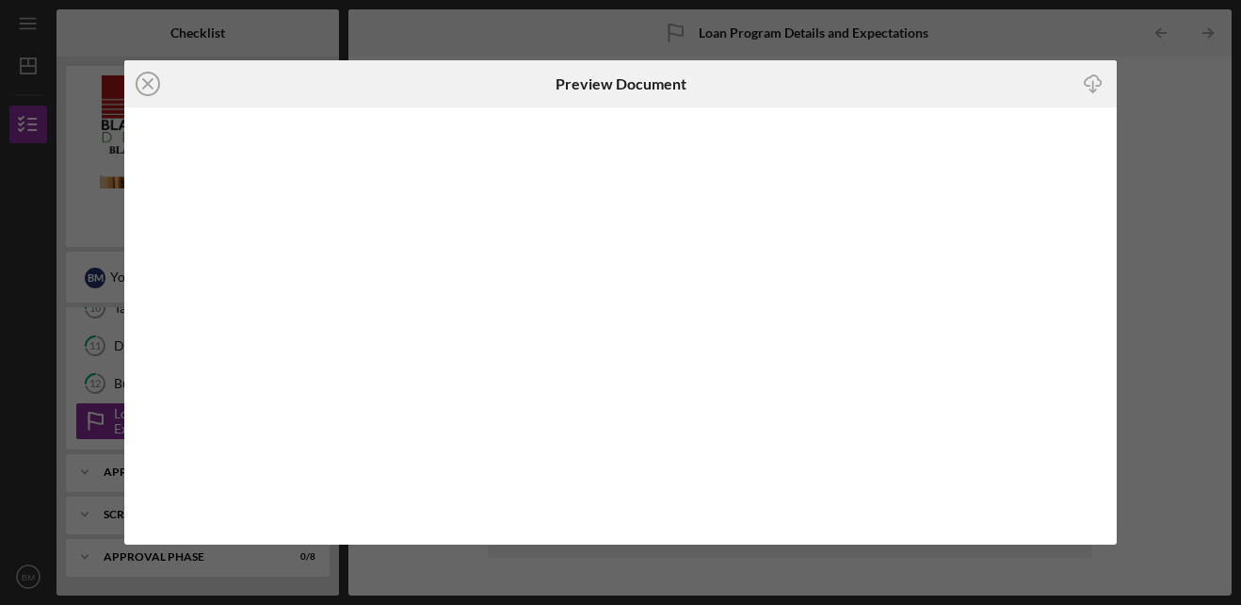
click at [1093, 85] on line "button" at bounding box center [1093, 86] width 0 height 10
